Goal: Transaction & Acquisition: Subscribe to service/newsletter

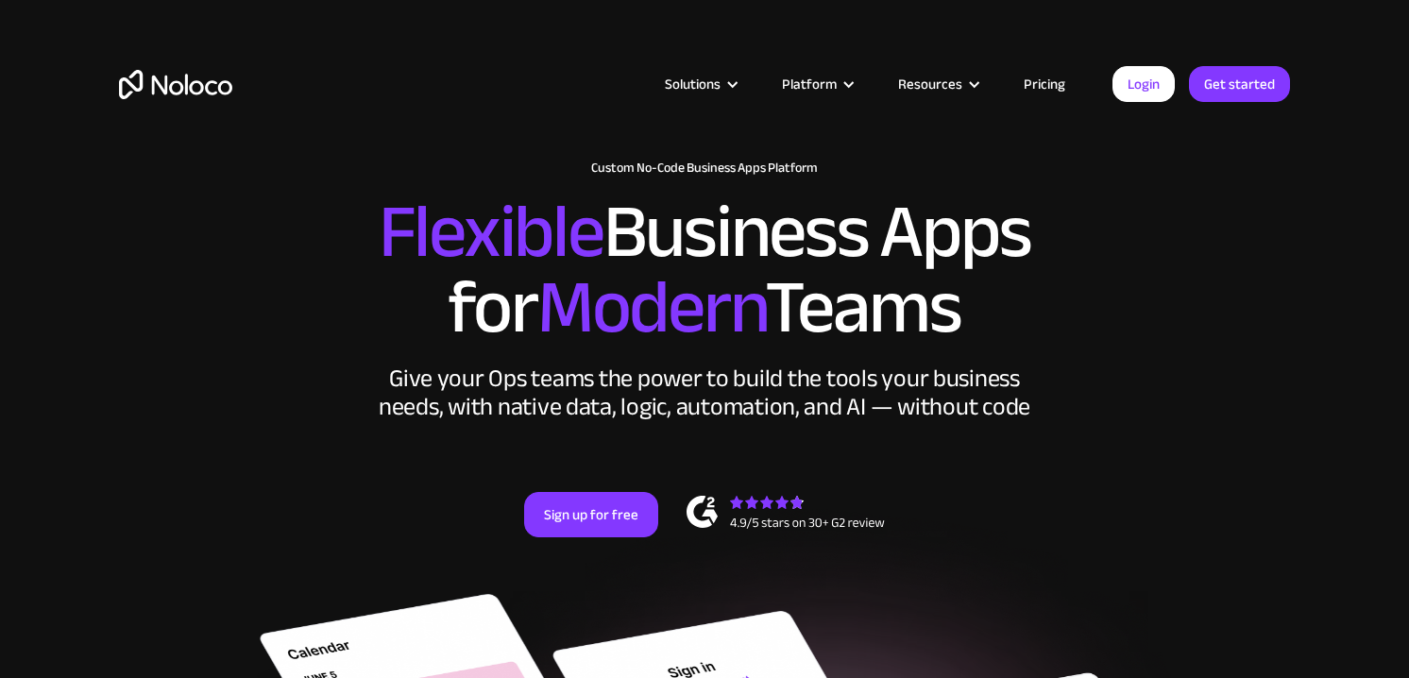
click at [1045, 88] on link "Pricing" at bounding box center [1044, 84] width 89 height 25
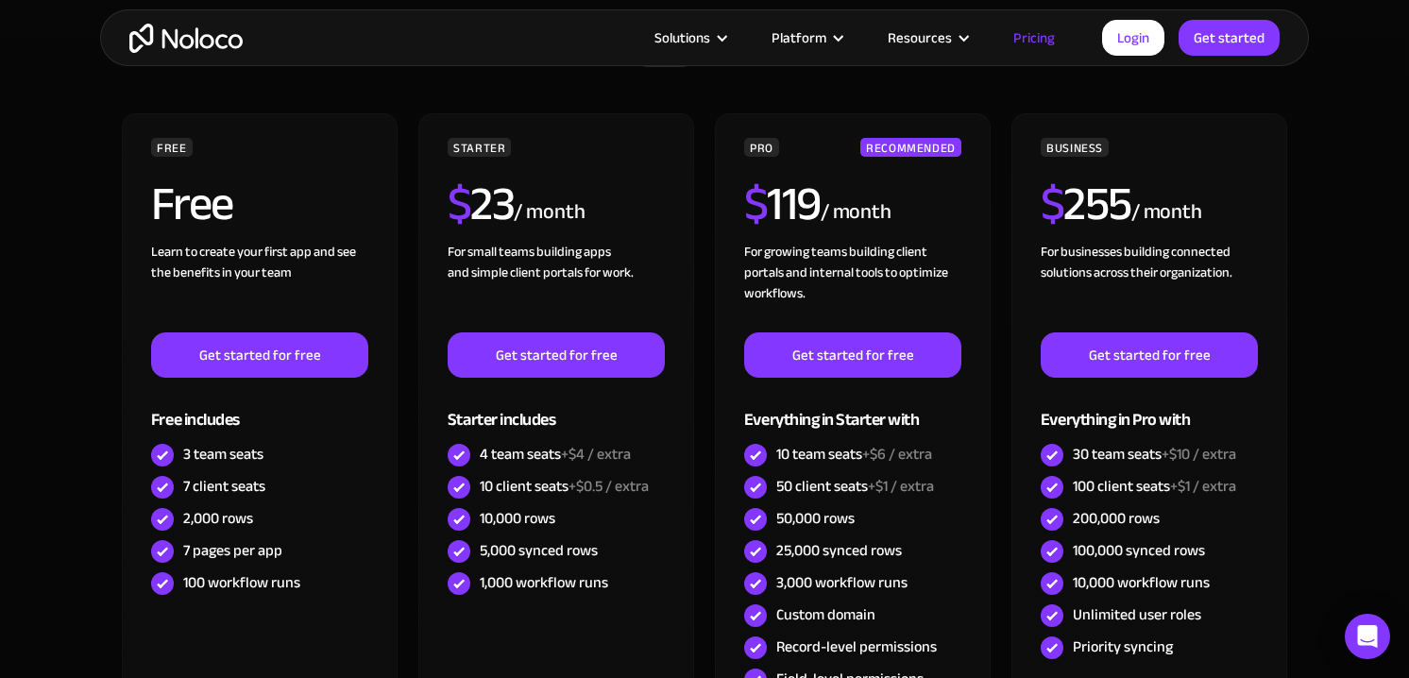
scroll to position [544, 0]
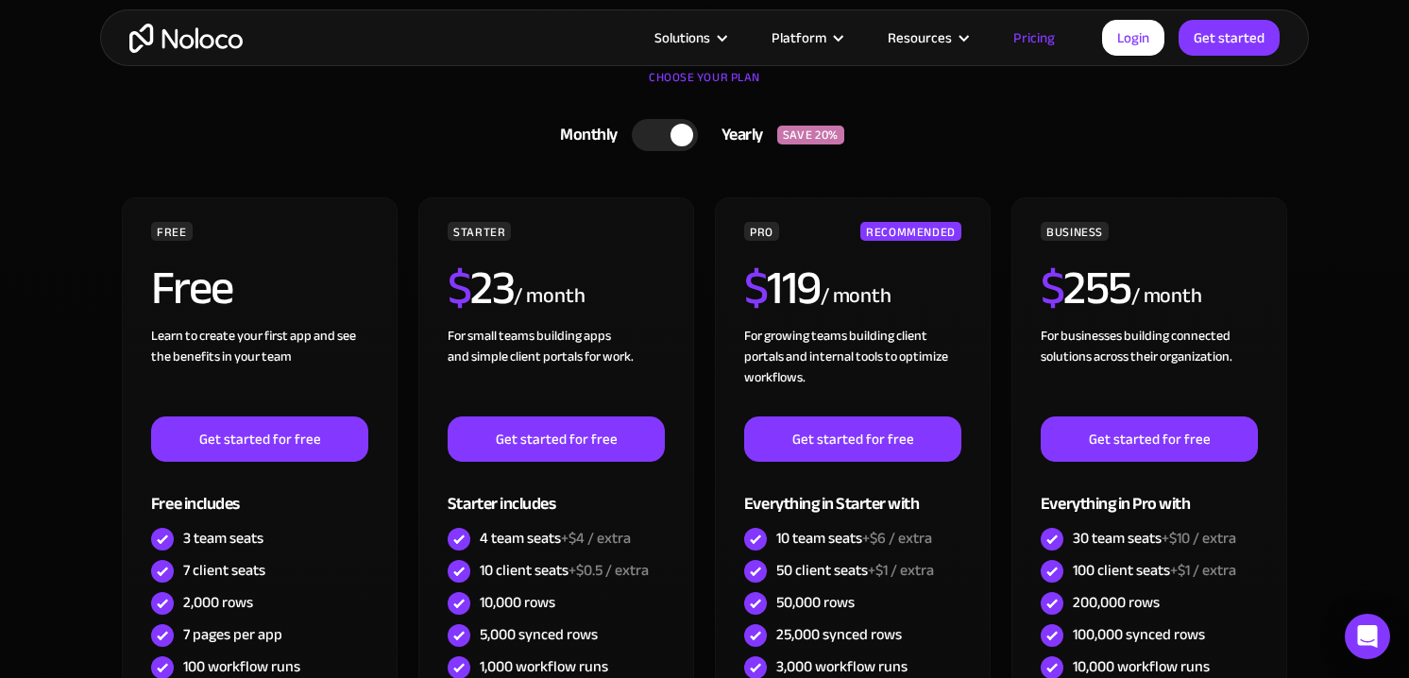
click at [654, 132] on div at bounding box center [665, 135] width 66 height 32
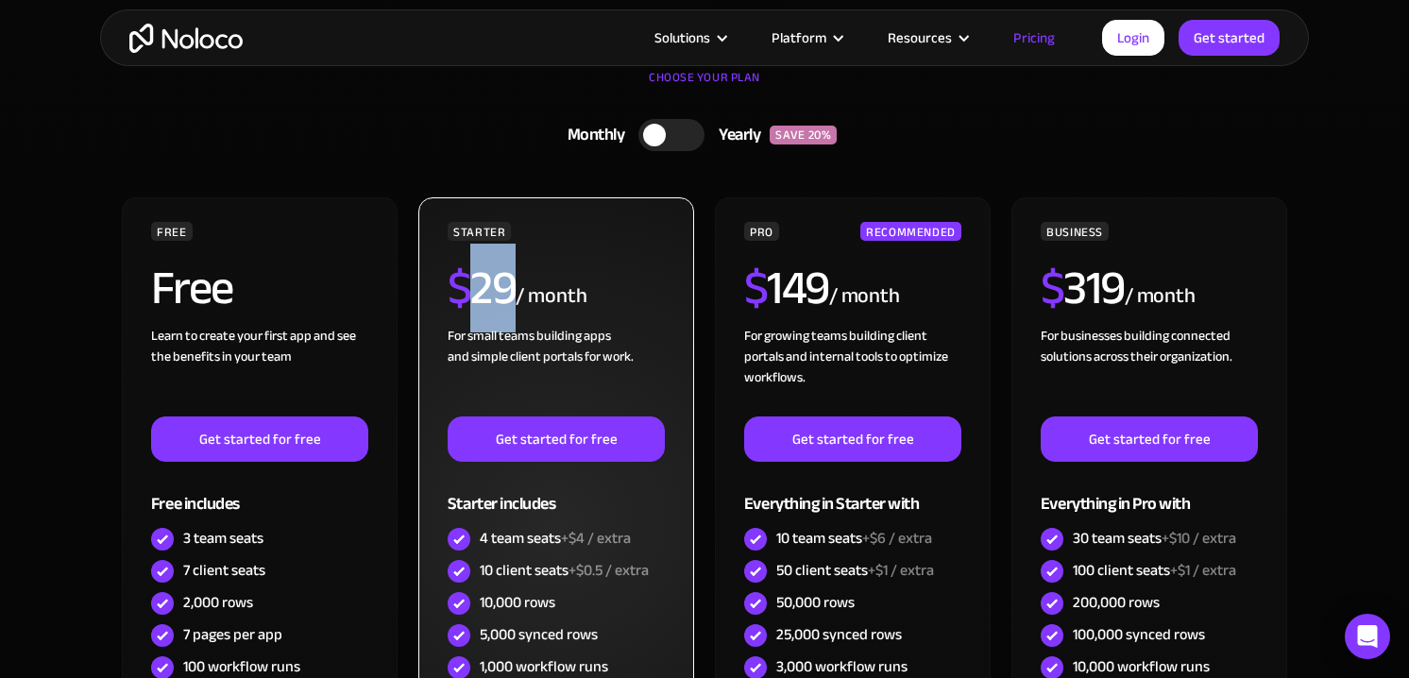
drag, startPoint x: 480, startPoint y: 280, endPoint x: 512, endPoint y: 282, distance: 32.2
click at [512, 282] on h2 "$ 29" at bounding box center [482, 287] width 69 height 47
drag, startPoint x: 514, startPoint y: 295, endPoint x: 442, endPoint y: 290, distance: 71.9
click at [442, 290] on div "STARTER $ 29 / month For small teams building apps and simple client portals fo…" at bounding box center [556, 528] width 276 height 663
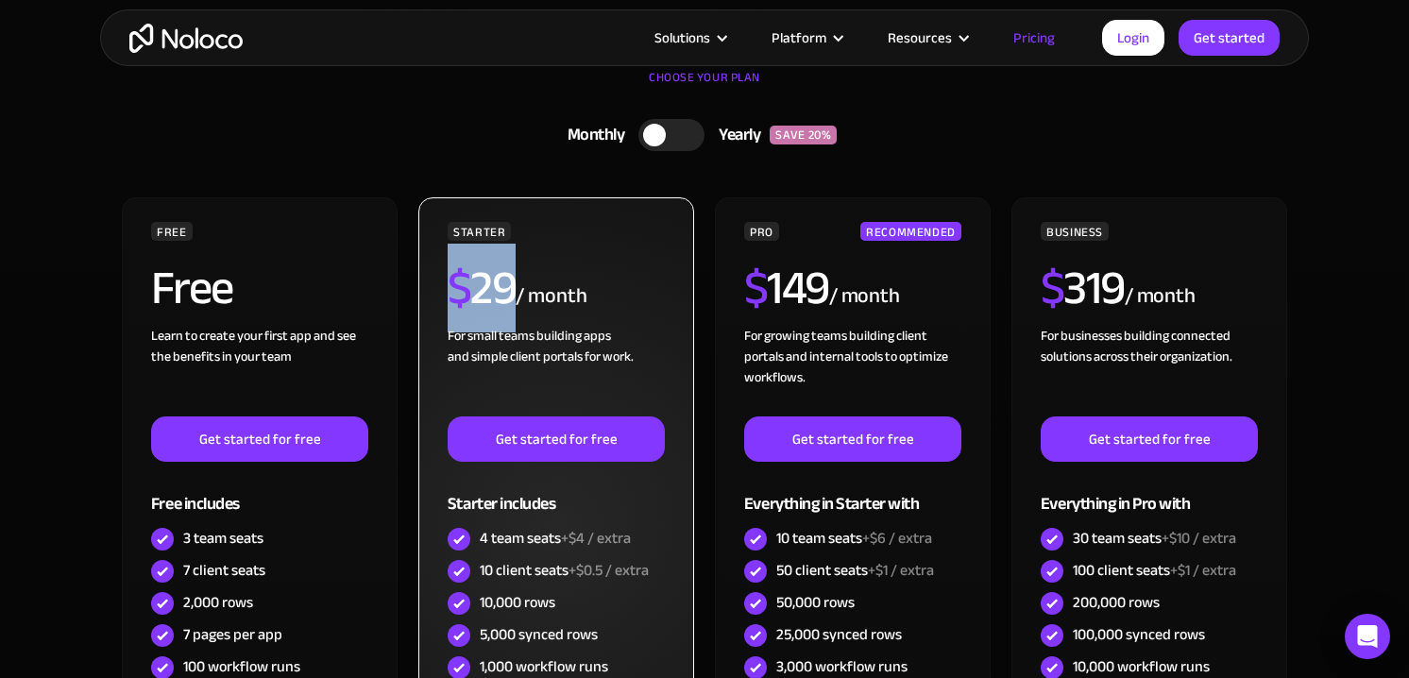
click at [442, 290] on div "STARTER $ 29 / month For small teams building apps and simple client portals fo…" at bounding box center [556, 528] width 276 height 663
drag, startPoint x: 454, startPoint y: 289, endPoint x: 606, endPoint y: 291, distance: 152.1
click at [608, 292] on div "$ 29 / month" at bounding box center [556, 294] width 217 height 61
click at [606, 291] on div "$ 29 / month" at bounding box center [556, 294] width 217 height 61
drag, startPoint x: 590, startPoint y: 298, endPoint x: 438, endPoint y: 284, distance: 152.7
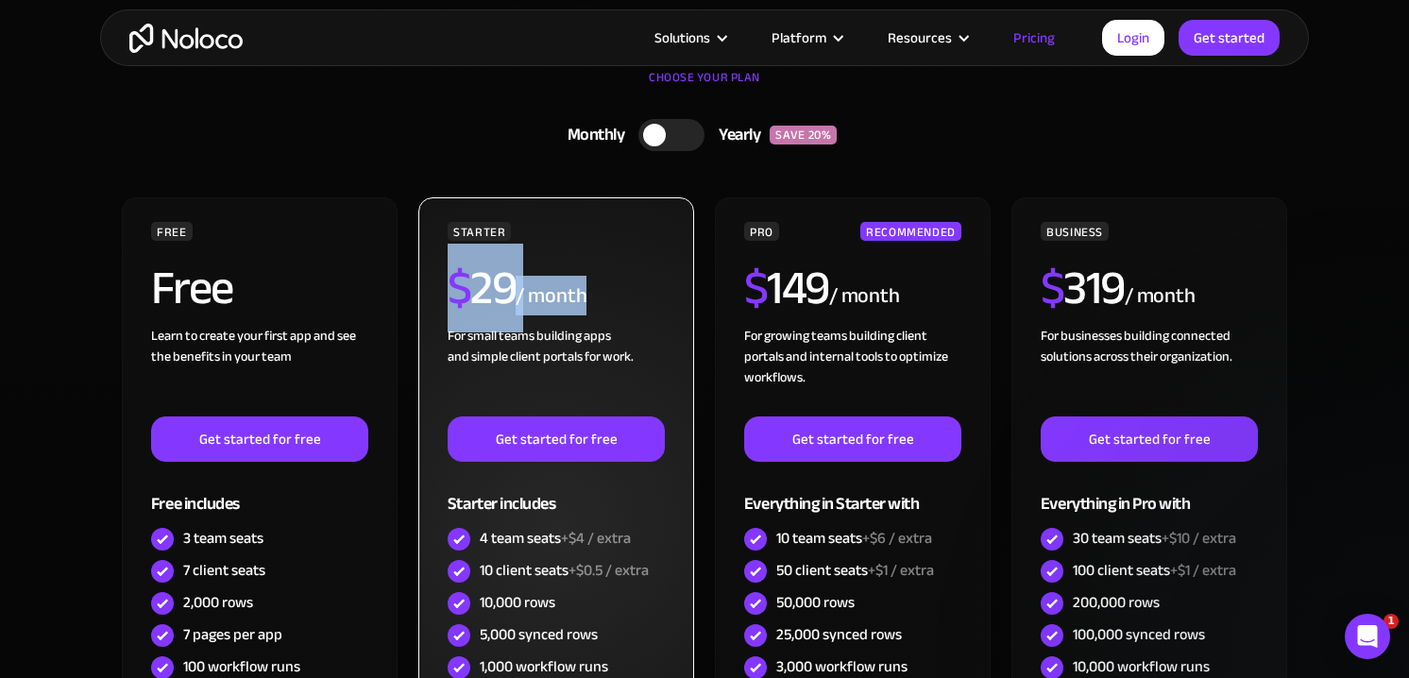
click at [438, 284] on div "STARTER $ 29 / month For small teams building apps and simple client portals fo…" at bounding box center [556, 528] width 276 height 663
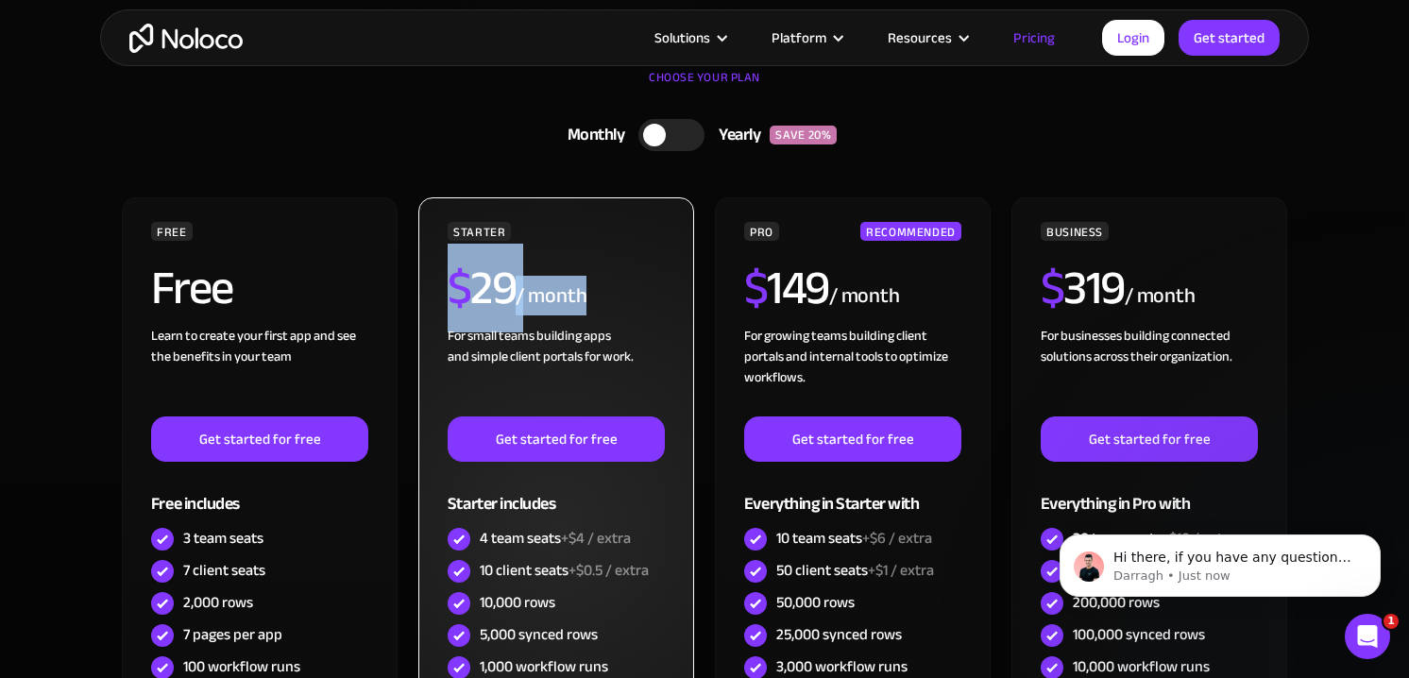
scroll to position [0, 0]
click at [455, 284] on span "$" at bounding box center [460, 288] width 24 height 89
drag, startPoint x: 452, startPoint y: 283, endPoint x: 604, endPoint y: 294, distance: 152.4
click at [607, 294] on div "$ 29 / month" at bounding box center [556, 294] width 217 height 61
click at [603, 294] on div "$ 29 / month" at bounding box center [556, 294] width 217 height 61
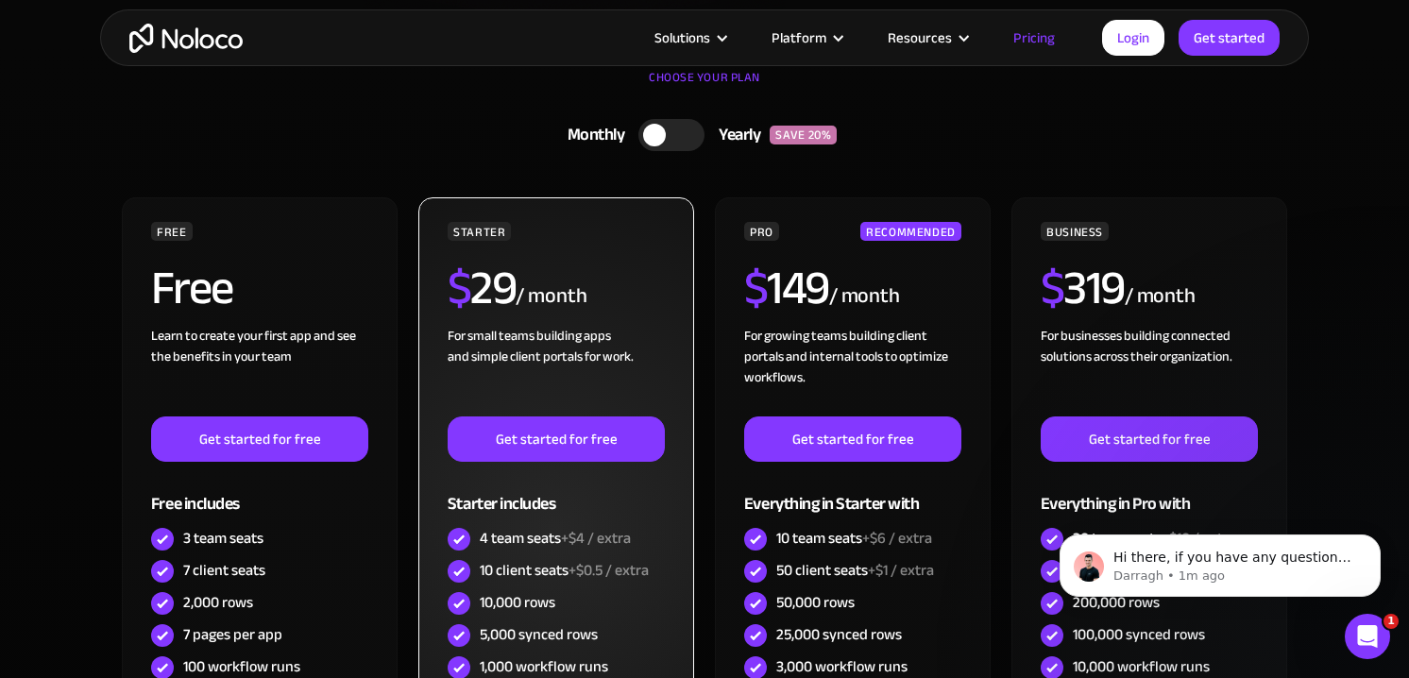
click at [636, 299] on div "$ 29 / month" at bounding box center [556, 294] width 217 height 61
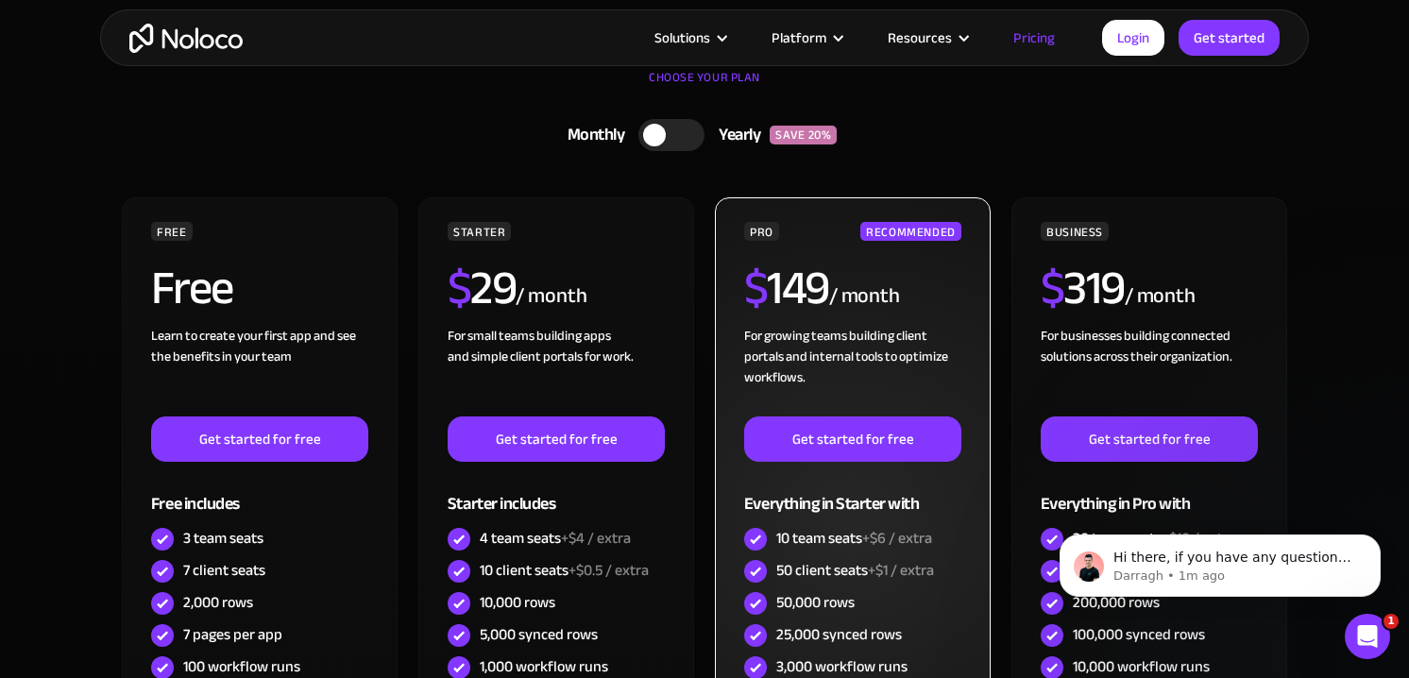
click at [870, 273] on div "$ 149 / month" at bounding box center [852, 294] width 217 height 61
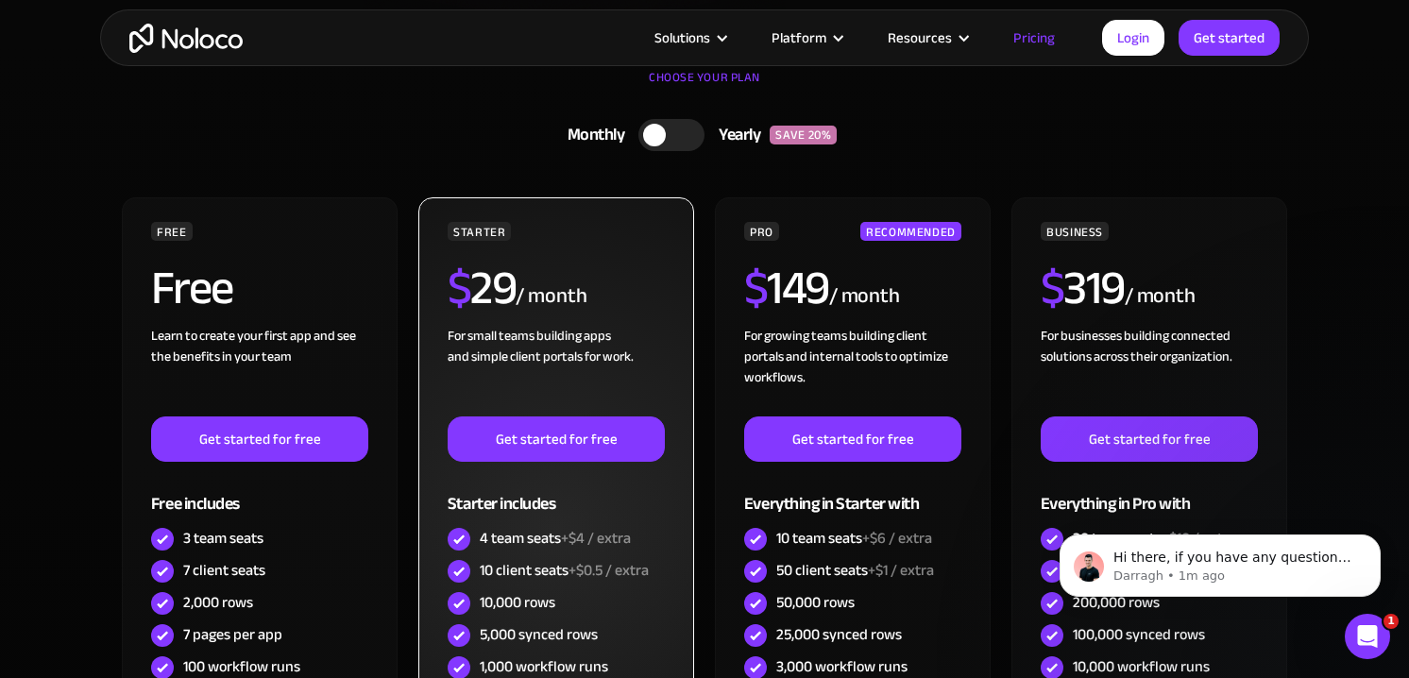
click at [607, 291] on div "$ 29 / month" at bounding box center [556, 294] width 217 height 61
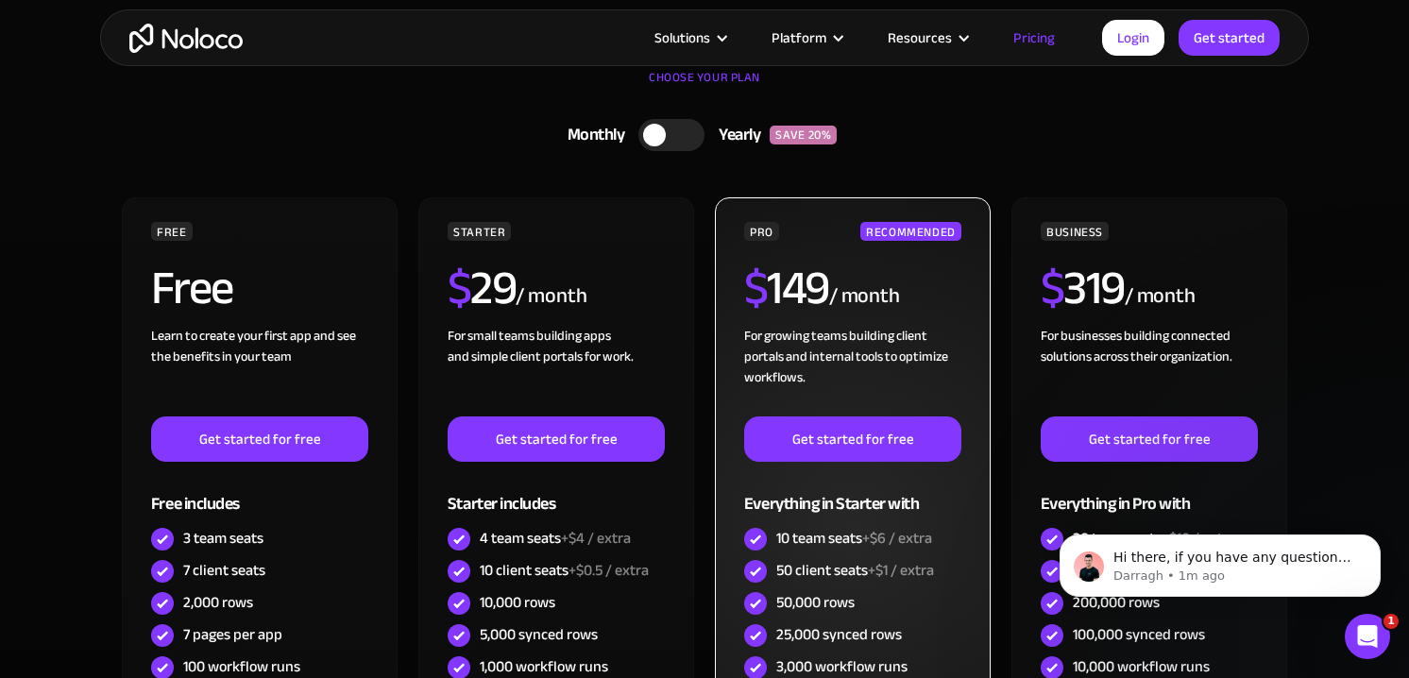
click at [848, 281] on div "/ month" at bounding box center [864, 296] width 71 height 30
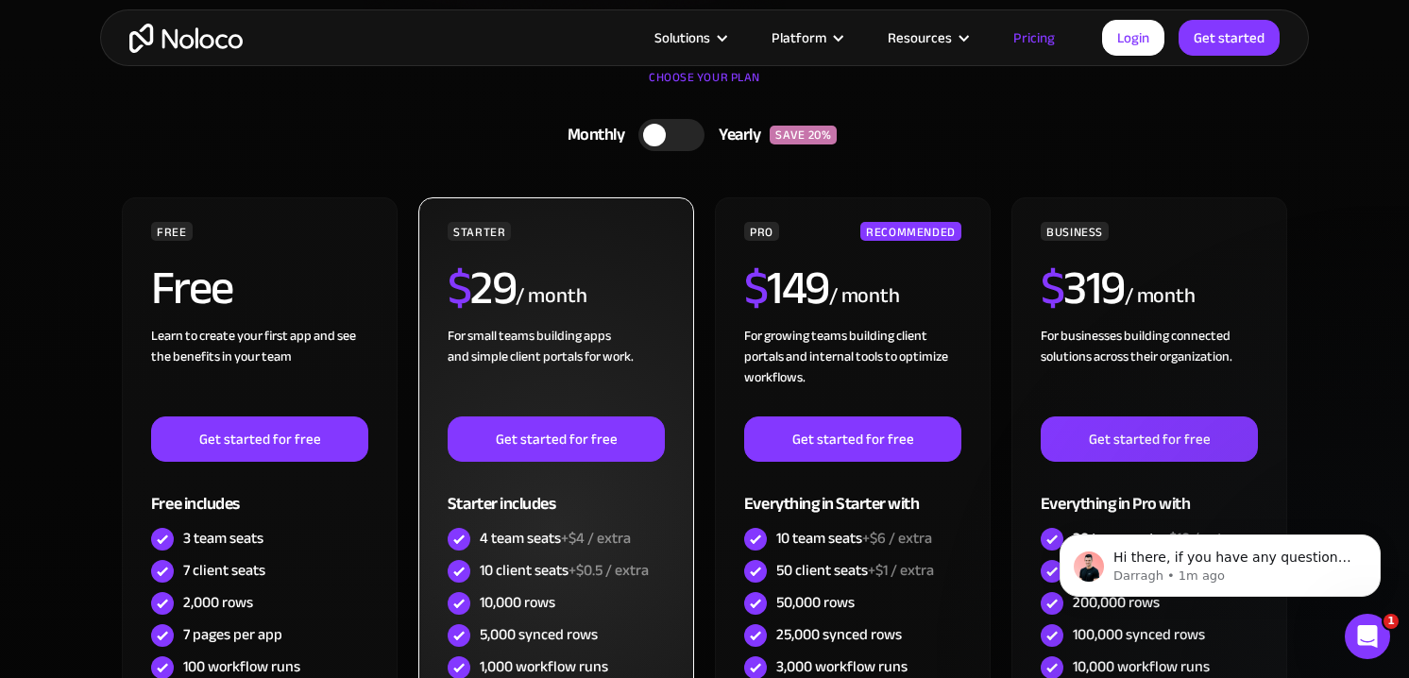
click at [605, 292] on div "$ 29 / month" at bounding box center [556, 294] width 217 height 61
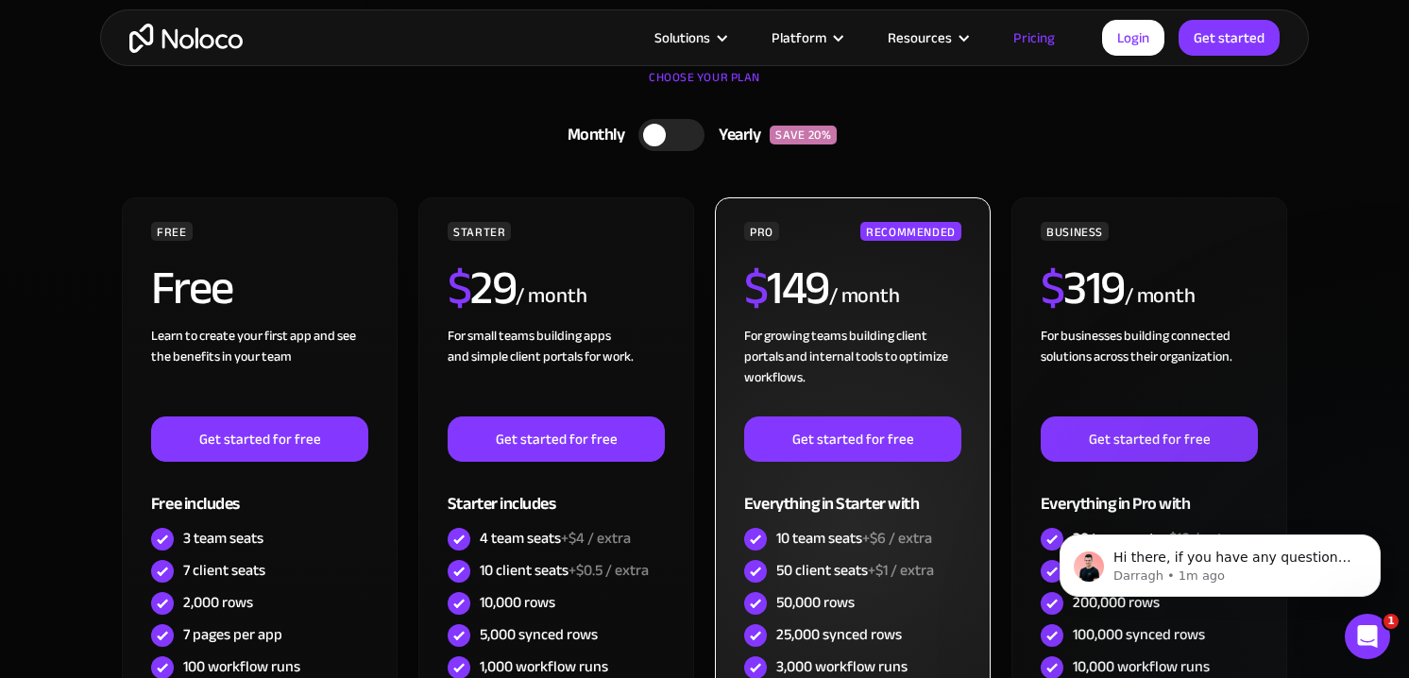
click at [811, 266] on h2 "$ 149" at bounding box center [786, 287] width 85 height 47
